Goal: Information Seeking & Learning: Learn about a topic

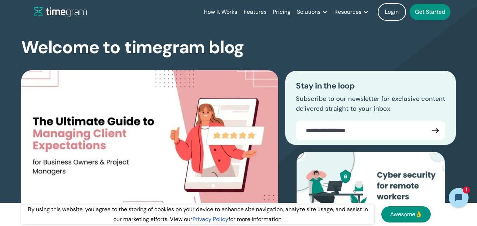
click at [189, 14] on div "How It Works Features Pricing Solutions Remote Teams Productivity Management Em…" at bounding box center [246, 12] width 424 height 24
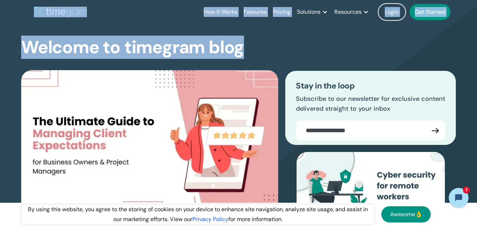
drag, startPoint x: 22, startPoint y: 12, endPoint x: 242, endPoint y: 50, distance: 224.0
click at [242, 50] on h1 "Welcome to timegram blog" at bounding box center [132, 47] width 223 height 19
drag, startPoint x: 241, startPoint y: 47, endPoint x: 19, endPoint y: 8, distance: 224.4
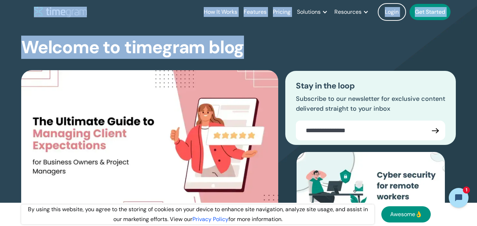
click at [19, 8] on header "How It Works Features Pricing Solutions Remote Teams Productivity Management Em…" at bounding box center [239, 12] width 452 height 24
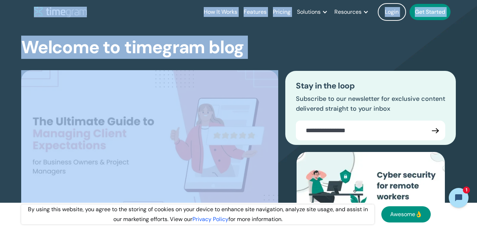
drag, startPoint x: 19, startPoint y: 8, endPoint x: 252, endPoint y: 48, distance: 236.0
click at [252, 48] on div "Welcome to timegram blog The Ultimate Guide to Managing Client Expectations for…" at bounding box center [238, 159] width 435 height 271
drag, startPoint x: 22, startPoint y: 9, endPoint x: 253, endPoint y: 54, distance: 235.3
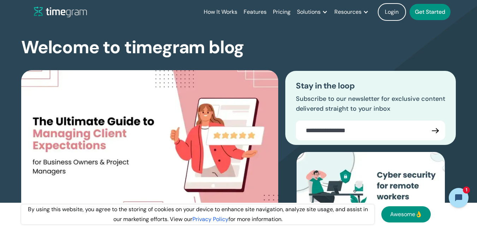
click at [253, 54] on div "Welcome to timegram blog The Ultimate Guide to Managing Client Expectations for…" at bounding box center [238, 159] width 435 height 271
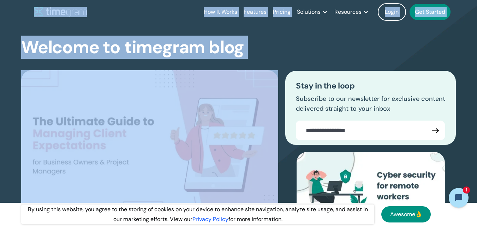
drag, startPoint x: 221, startPoint y: 46, endPoint x: 13, endPoint y: 5, distance: 211.6
click at [6, 21] on div "How It Works Features Pricing Solutions Remote Teams Productivity Management Em…" at bounding box center [238, 12] width 477 height 24
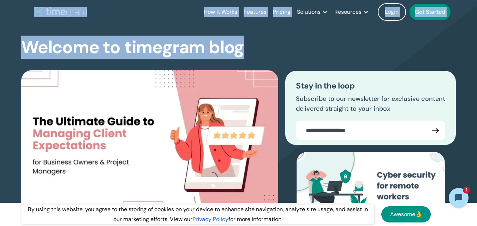
drag, startPoint x: 14, startPoint y: 13, endPoint x: 247, endPoint y: 44, distance: 234.5
click at [247, 44] on div "Welcome to timegram blog The Ultimate Guide to Managing Client Expectations for…" at bounding box center [238, 159] width 435 height 271
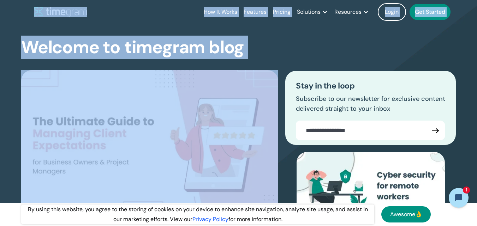
drag, startPoint x: 247, startPoint y: 44, endPoint x: 0, endPoint y: 2, distance: 250.2
click at [0, 2] on div "How It Works Features Pricing Solutions Remote Teams Productivity Management Em…" at bounding box center [238, 12] width 477 height 24
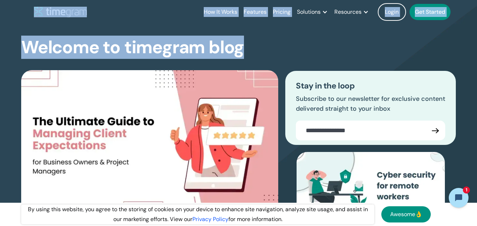
drag, startPoint x: 17, startPoint y: 12, endPoint x: 243, endPoint y: 51, distance: 229.4
click at [243, 51] on h1 "Welcome to timegram blog" at bounding box center [132, 47] width 223 height 19
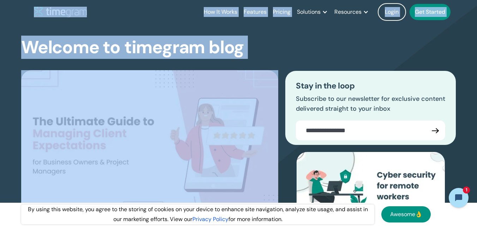
drag, startPoint x: 243, startPoint y: 51, endPoint x: 0, endPoint y: 16, distance: 245.2
click at [0, 16] on div "How It Works Features Pricing Solutions Remote Teams Productivity Management Em…" at bounding box center [238, 12] width 477 height 24
drag, startPoint x: 0, startPoint y: 16, endPoint x: 247, endPoint y: 51, distance: 249.0
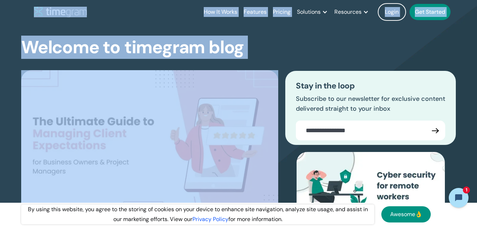
click at [247, 51] on div "Welcome to timegram blog The Ultimate Guide to Managing Client Expectations for…" at bounding box center [238, 159] width 435 height 271
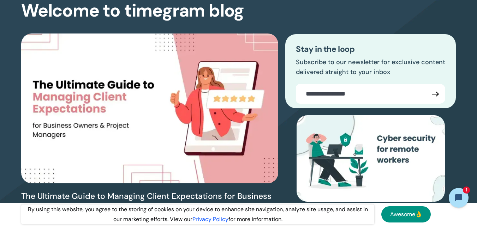
scroll to position [177, 0]
